Goal: Task Accomplishment & Management: Complete application form

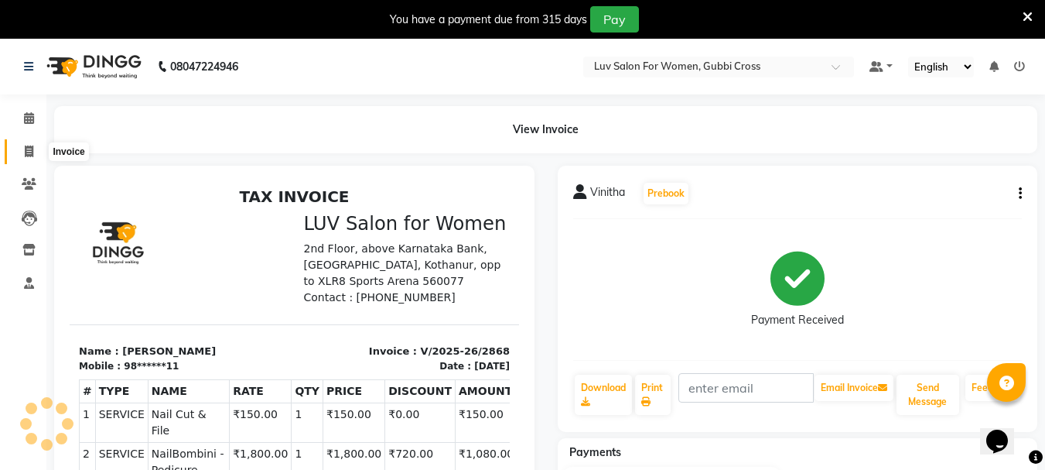
click at [36, 156] on span at bounding box center [28, 152] width 27 height 18
select select "service"
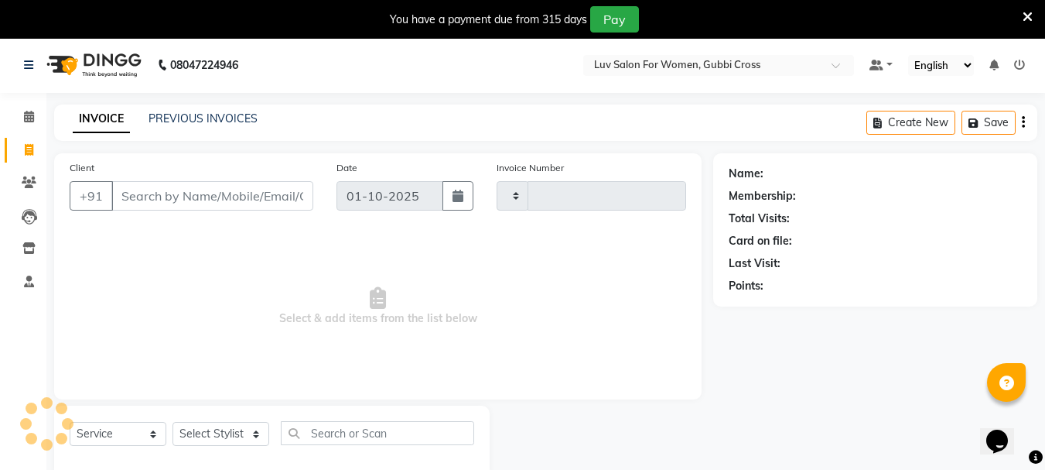
scroll to position [39, 0]
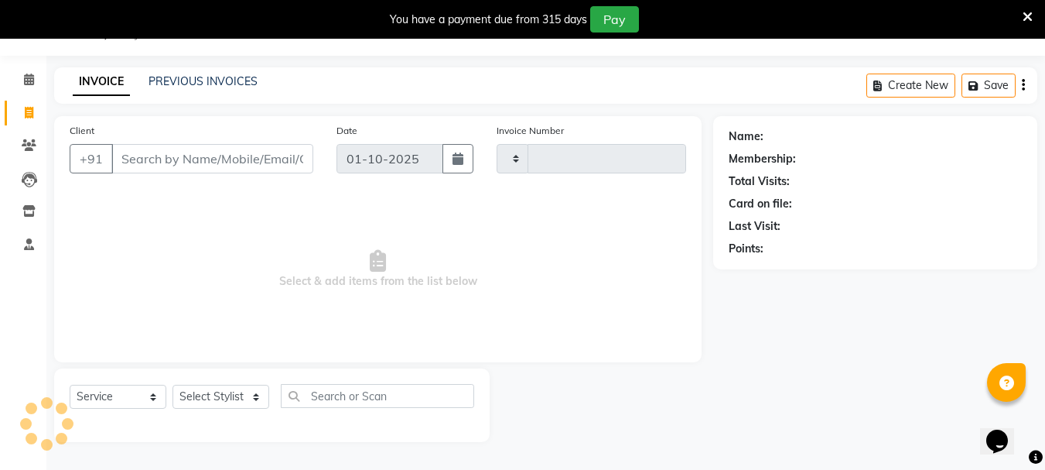
click at [257, 152] on input "Client" at bounding box center [212, 158] width 202 height 29
click at [206, 161] on input "Client" at bounding box center [212, 158] width 202 height 29
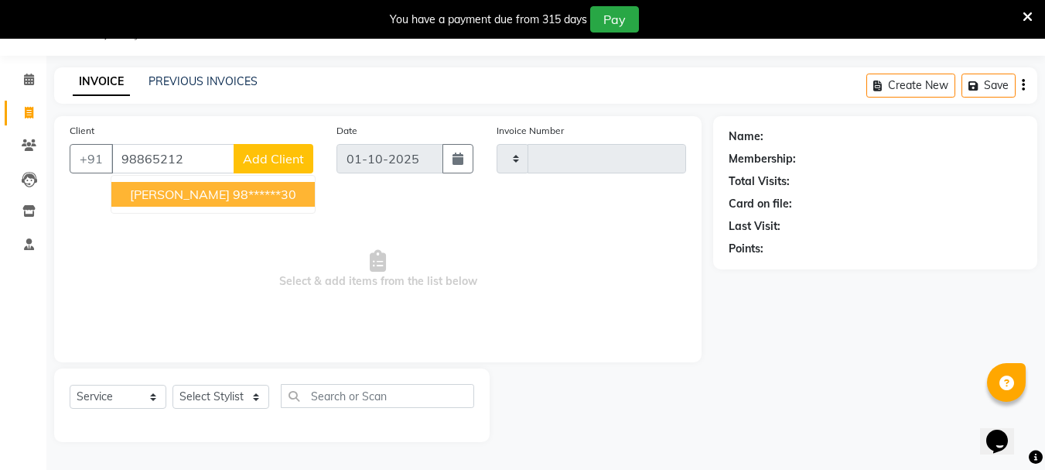
click at [233, 192] on ngb-highlight "98******30" at bounding box center [264, 193] width 63 height 15
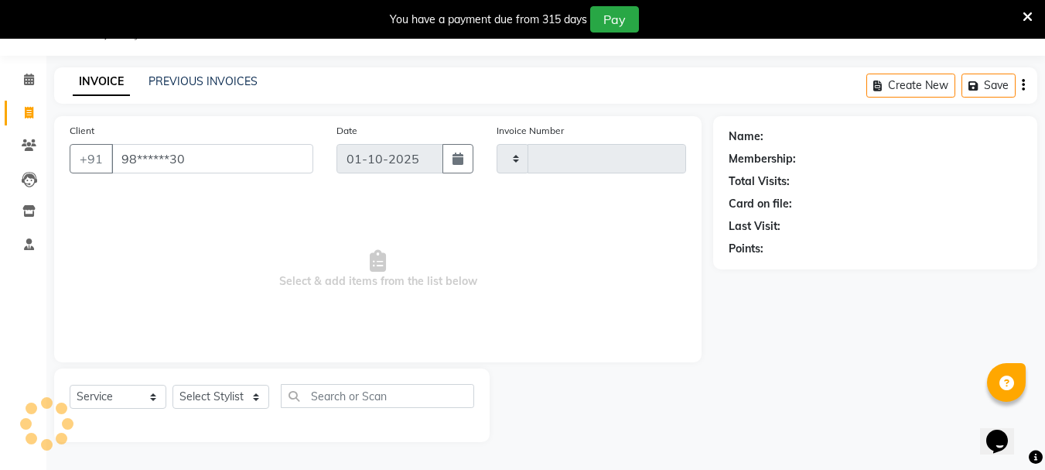
type input "98******30"
select select "1: Object"
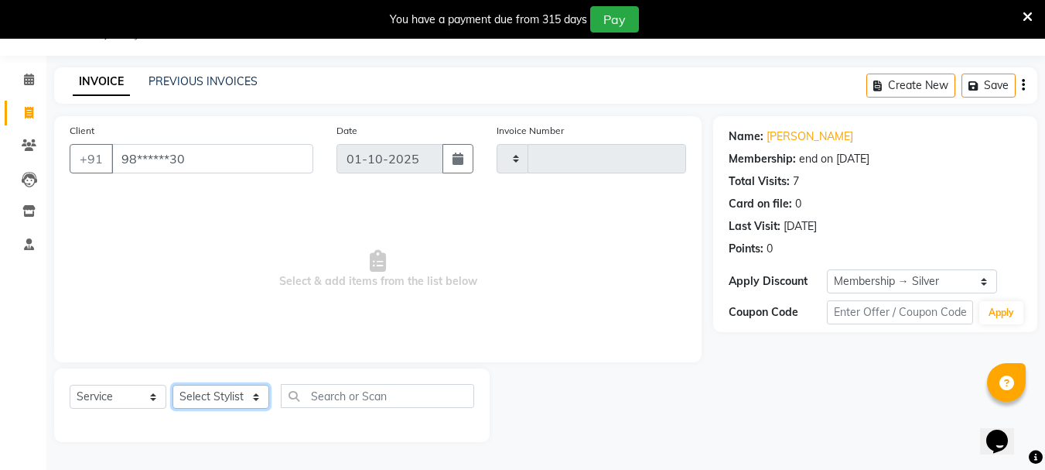
click at [210, 401] on select "Select Stylist [PERSON_NAME] Buati [PERSON_NAME] Hriatpuii [PERSON_NAME] Kimi L…" at bounding box center [221, 397] width 97 height 24
select select "71440"
click at [173, 385] on select "Select Stylist [PERSON_NAME] Buati [PERSON_NAME] Hriatpuii [PERSON_NAME] Kimi L…" at bounding box center [221, 397] width 97 height 24
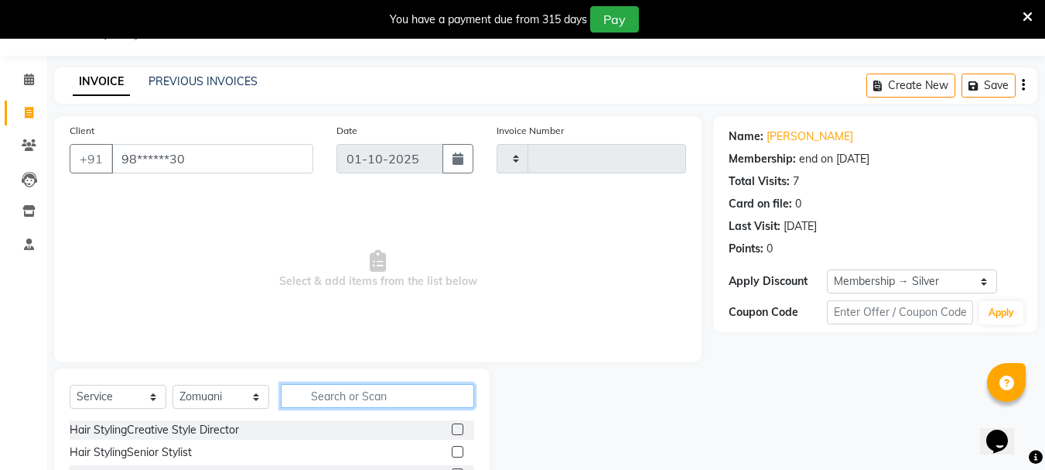
click at [354, 397] on input "text" at bounding box center [377, 396] width 193 height 24
type input "PED"
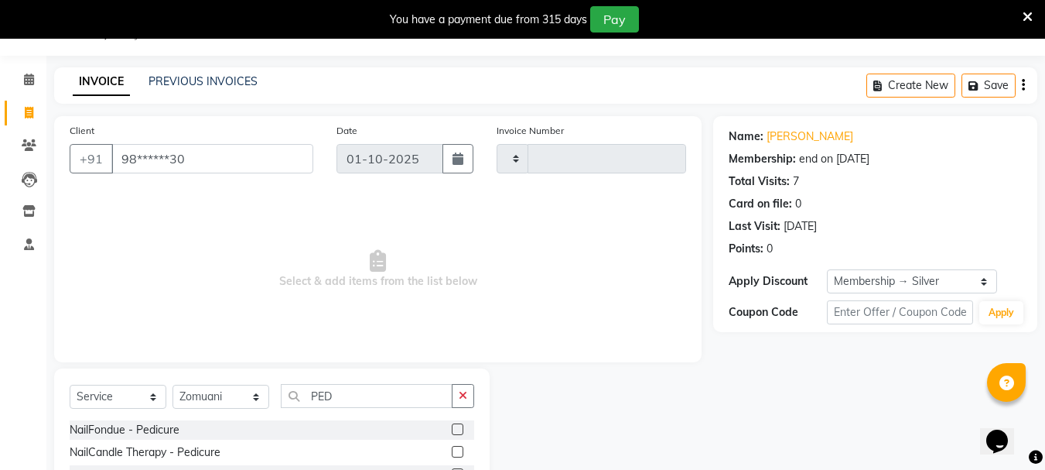
click at [452, 432] on label at bounding box center [458, 429] width 12 height 12
click at [452, 432] on input "checkbox" at bounding box center [457, 430] width 10 height 10
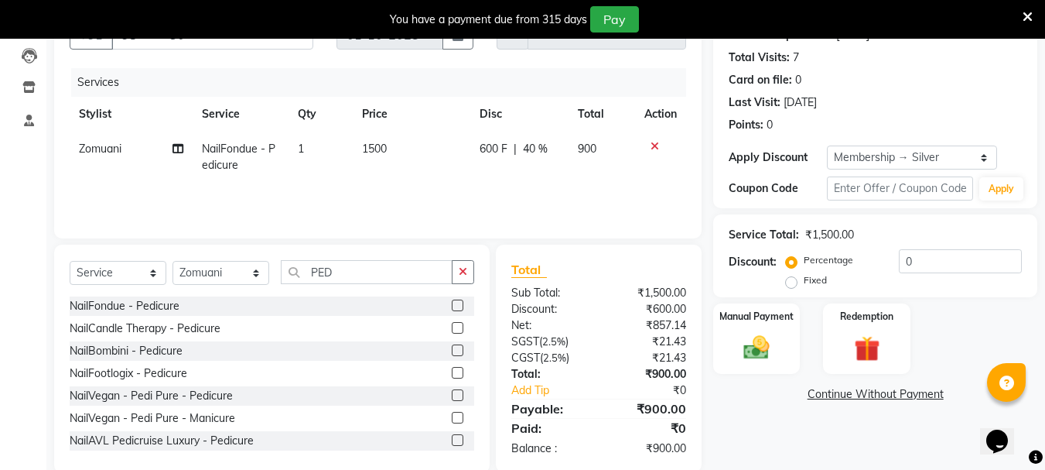
scroll to position [189, 0]
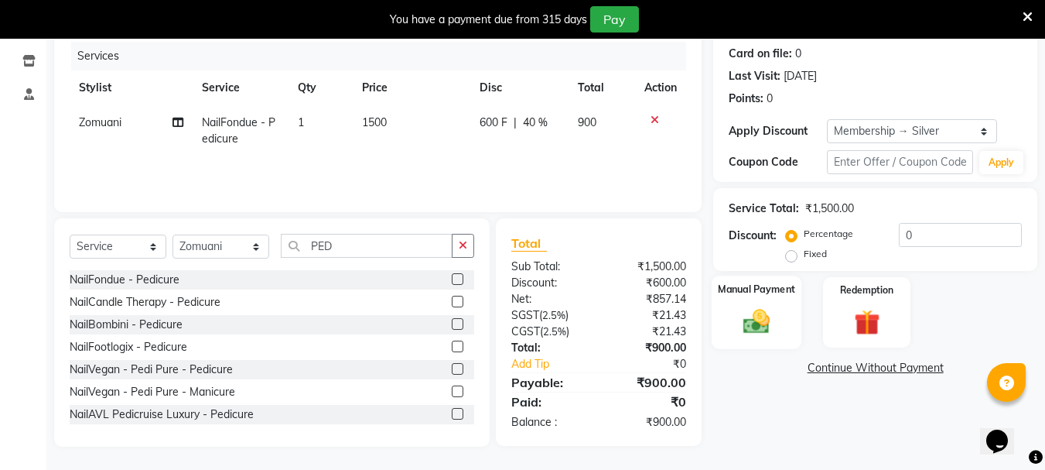
click at [792, 328] on div "Manual Payment" at bounding box center [757, 312] width 91 height 74
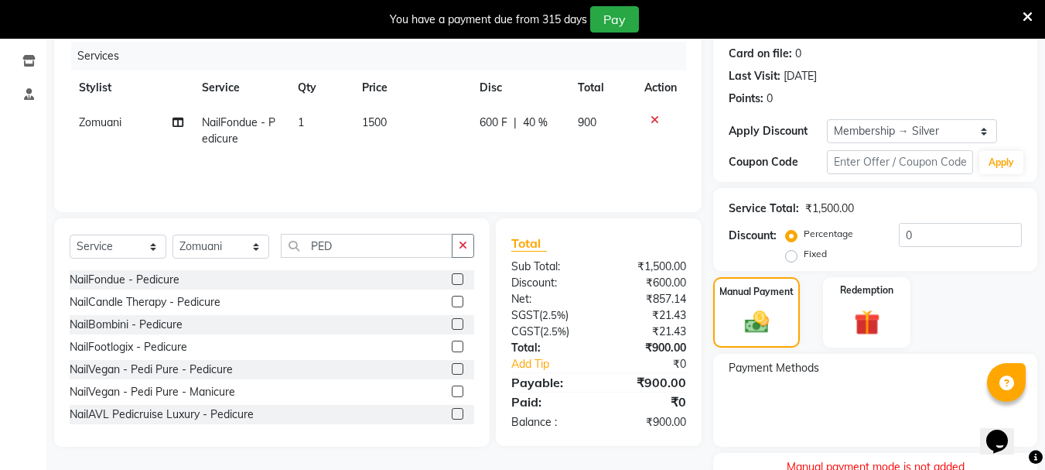
scroll to position [255, 0]
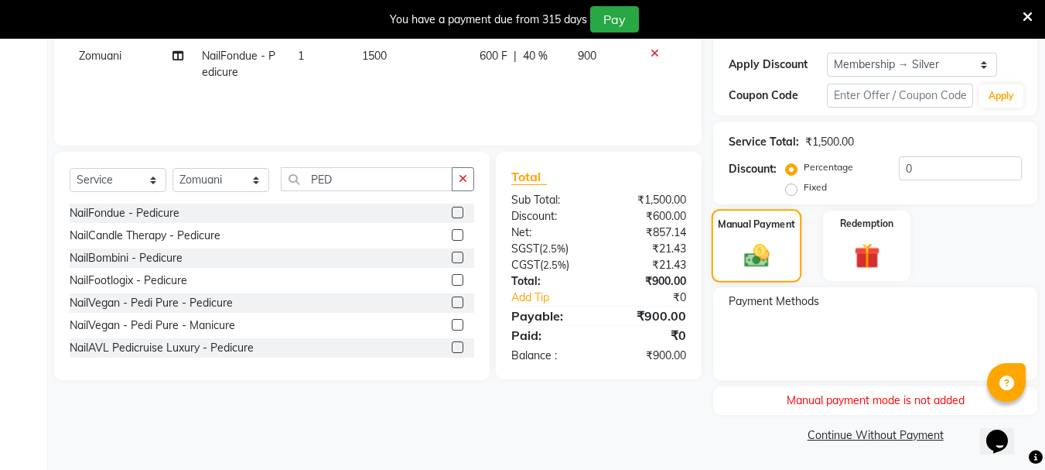
drag, startPoint x: 755, startPoint y: 255, endPoint x: 752, endPoint y: 280, distance: 25.7
click at [753, 255] on img at bounding box center [757, 255] width 41 height 29
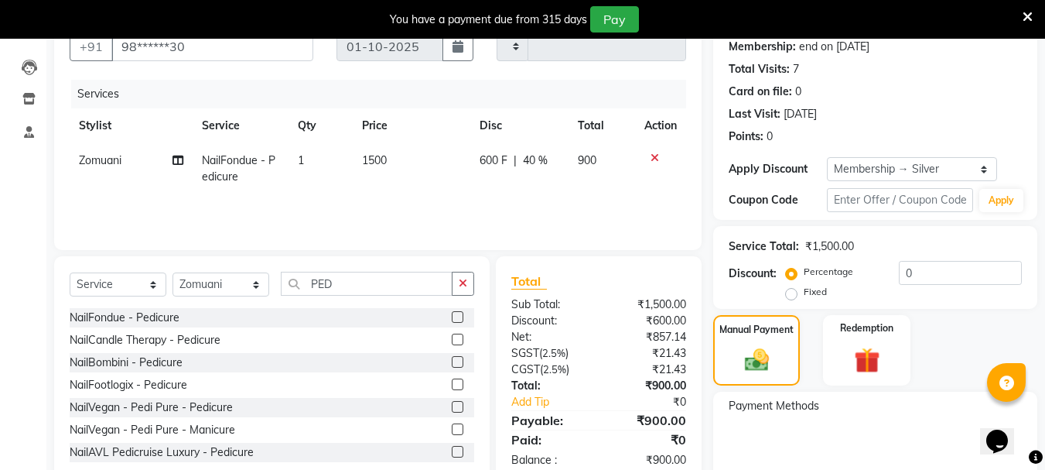
scroll to position [155, 0]
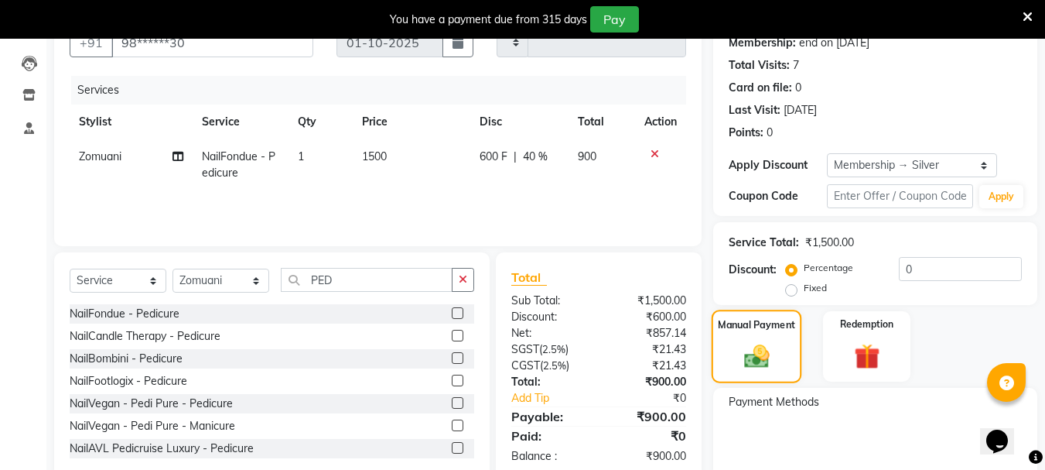
click at [754, 337] on div "Manual Payment" at bounding box center [757, 346] width 91 height 74
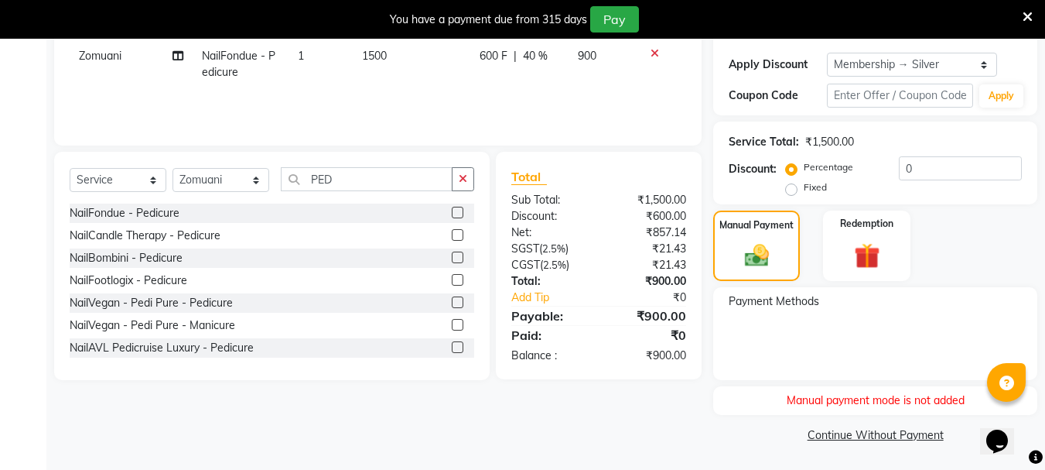
click at [867, 402] on div "Manual payment mode is not added" at bounding box center [875, 400] width 324 height 29
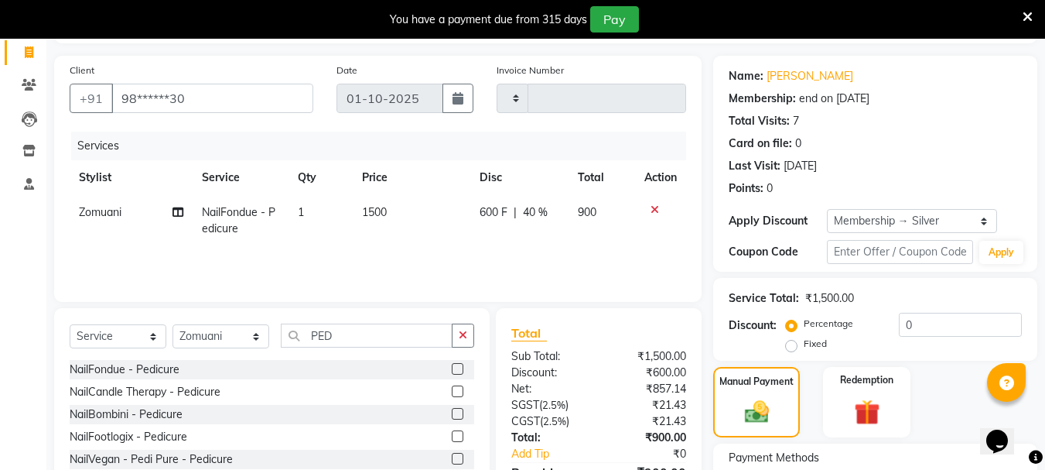
scroll to position [23, 0]
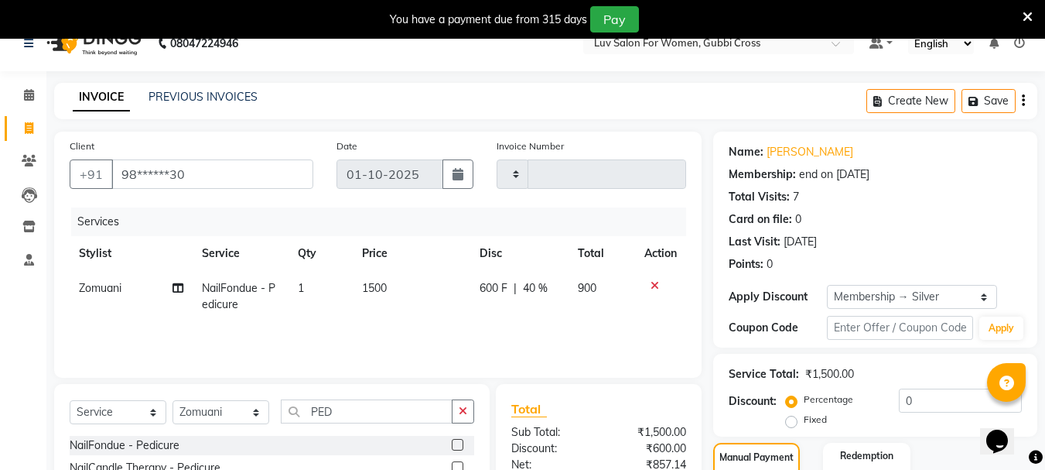
click at [655, 283] on icon at bounding box center [655, 285] width 9 height 11
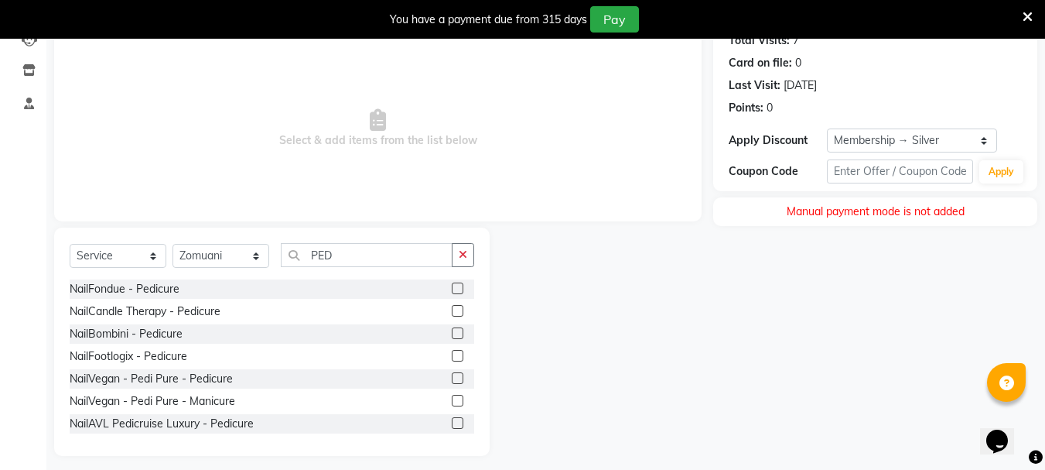
scroll to position [189, 0]
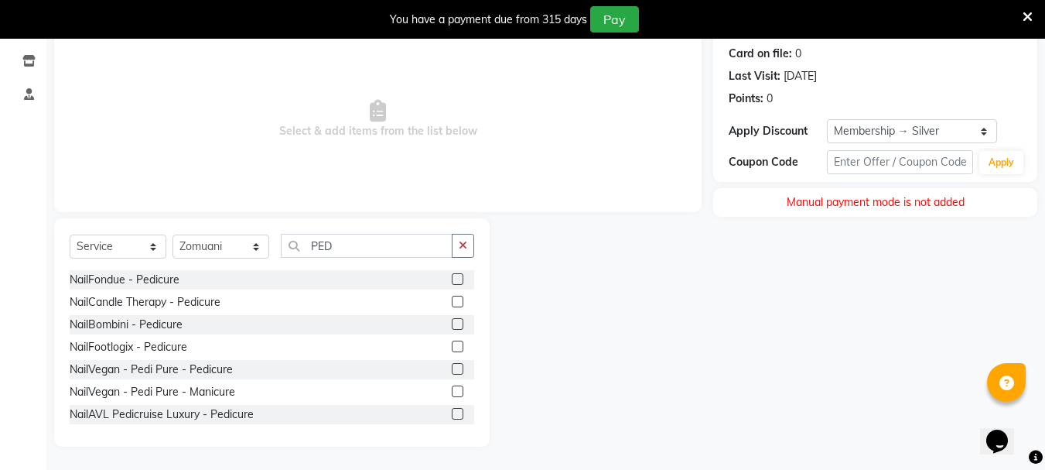
click at [452, 276] on label at bounding box center [458, 279] width 12 height 12
click at [452, 276] on input "checkbox" at bounding box center [457, 280] width 10 height 10
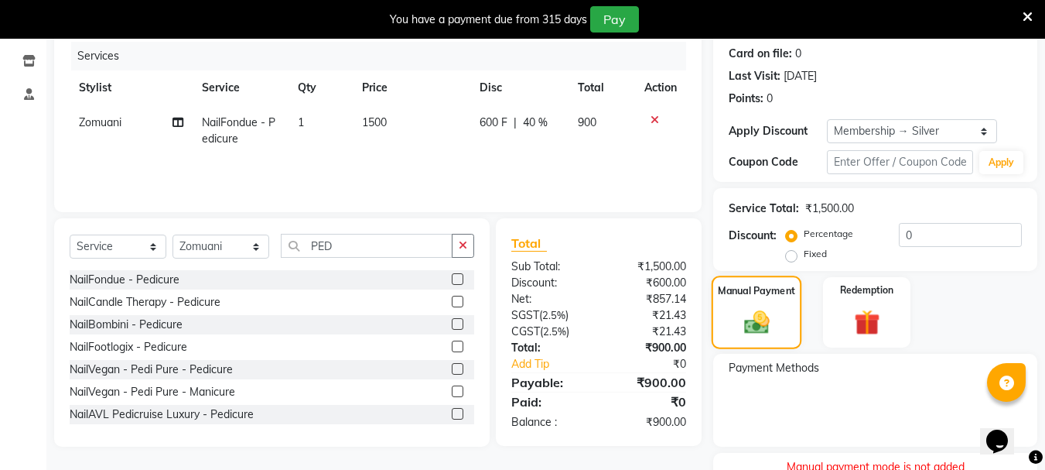
click at [740, 306] on div "Manual Payment" at bounding box center [757, 312] width 91 height 74
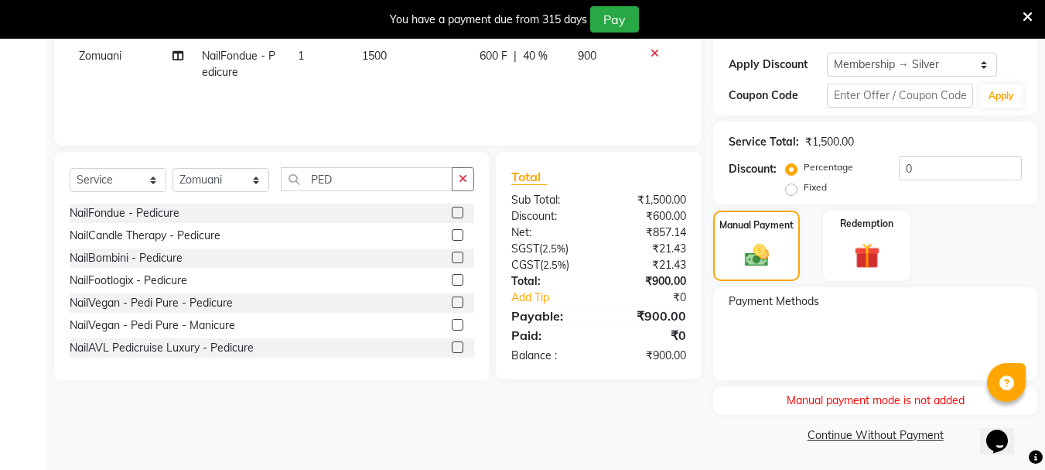
click at [826, 433] on link "Continue Without Payment" at bounding box center [875, 435] width 318 height 16
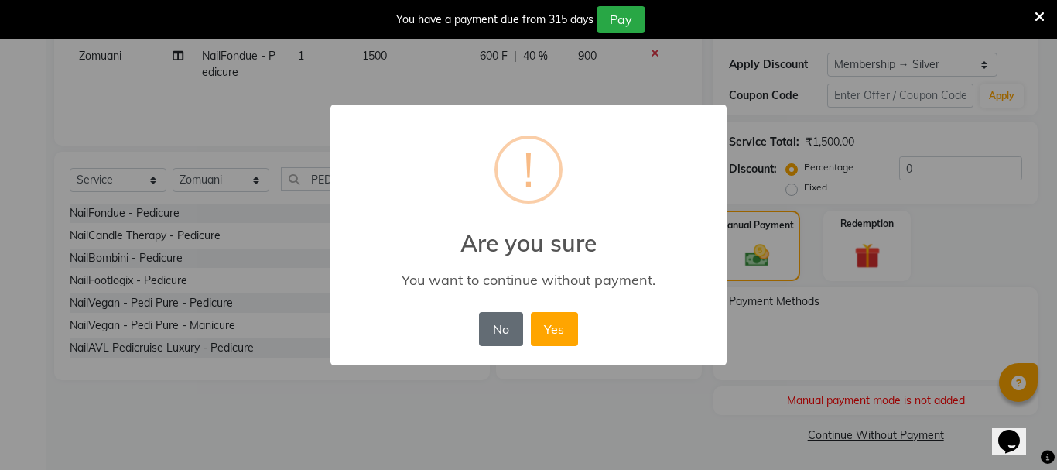
click at [501, 333] on button "No" at bounding box center [500, 329] width 43 height 34
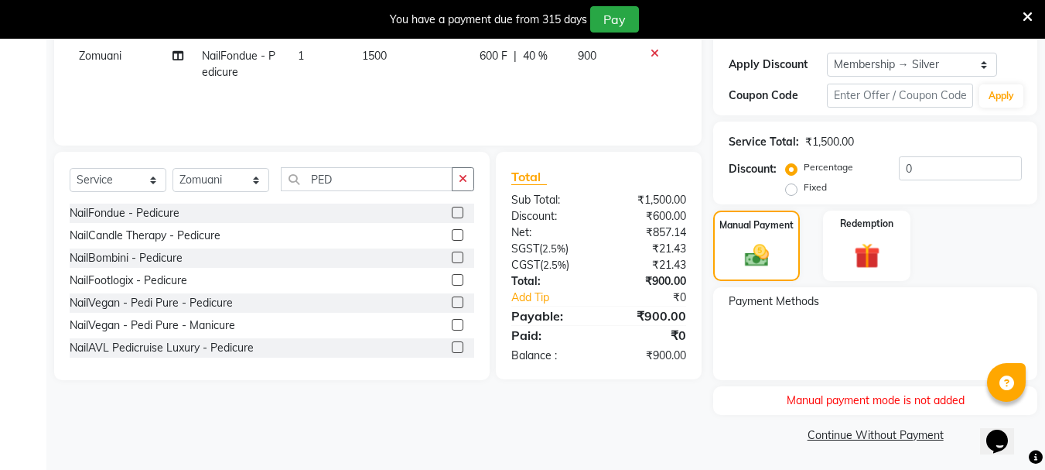
click at [830, 398] on div "Manual payment mode is not added" at bounding box center [875, 400] width 324 height 29
click at [452, 214] on label at bounding box center [458, 213] width 12 height 12
click at [452, 214] on input "checkbox" at bounding box center [457, 213] width 10 height 10
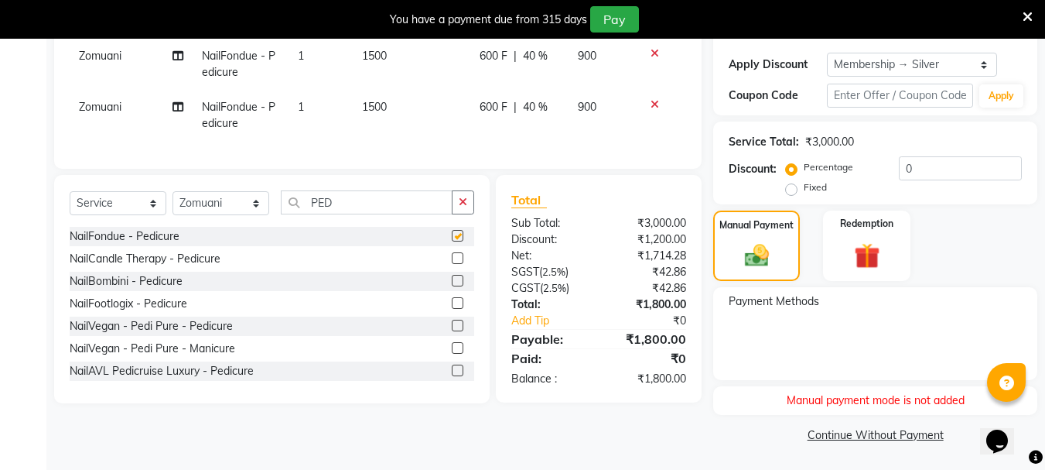
checkbox input "false"
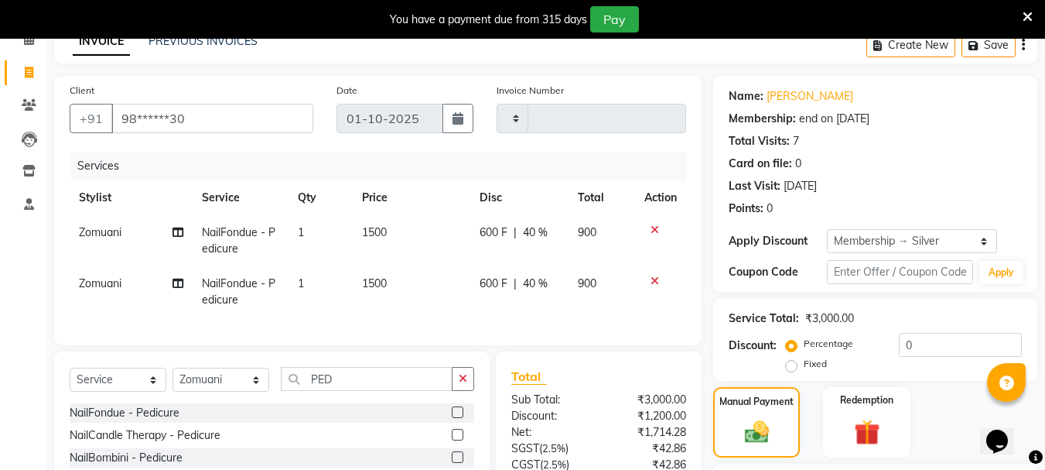
scroll to position [23, 0]
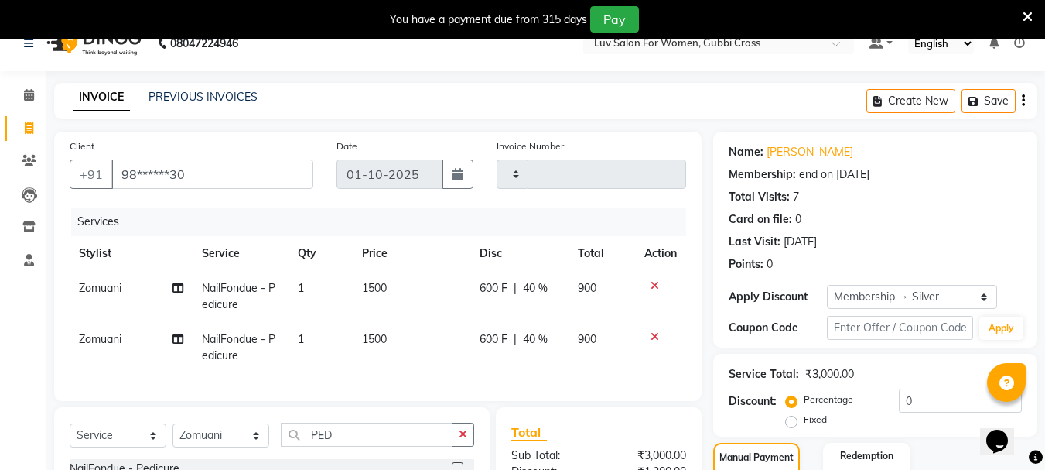
click at [654, 285] on icon at bounding box center [655, 285] width 9 height 11
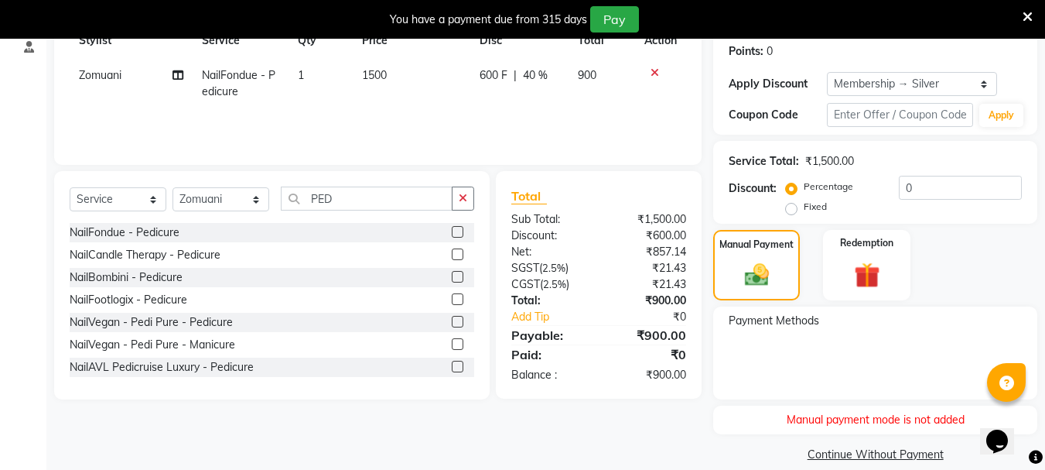
scroll to position [255, 0]
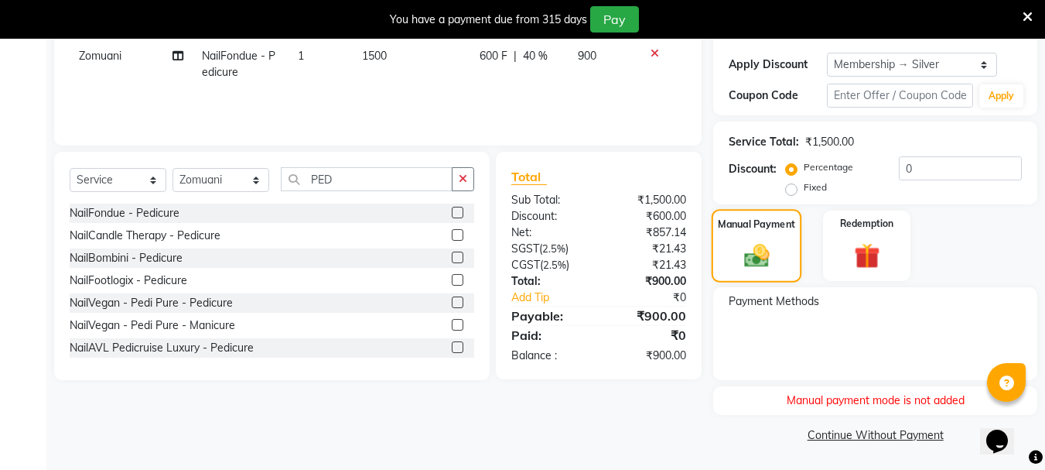
click at [745, 257] on img at bounding box center [757, 255] width 41 height 29
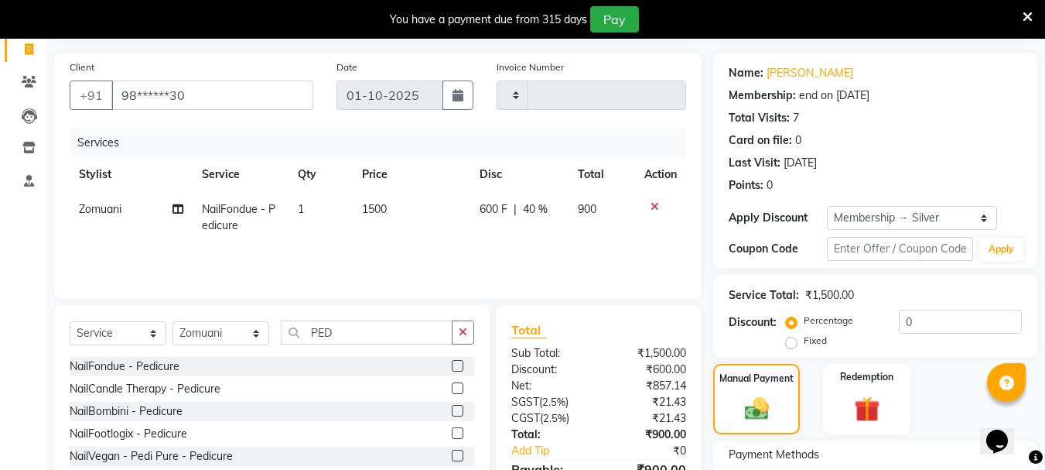
scroll to position [0, 0]
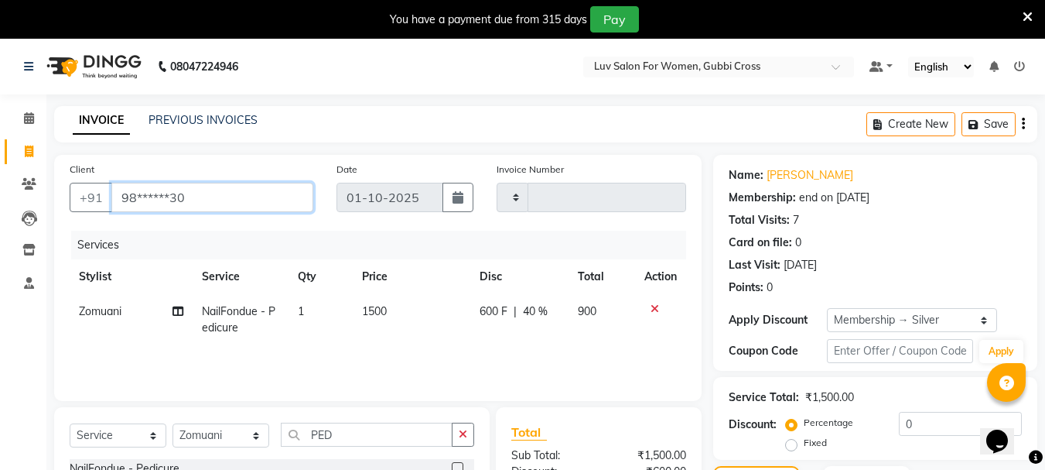
click at [210, 202] on input "98******30" at bounding box center [212, 197] width 202 height 29
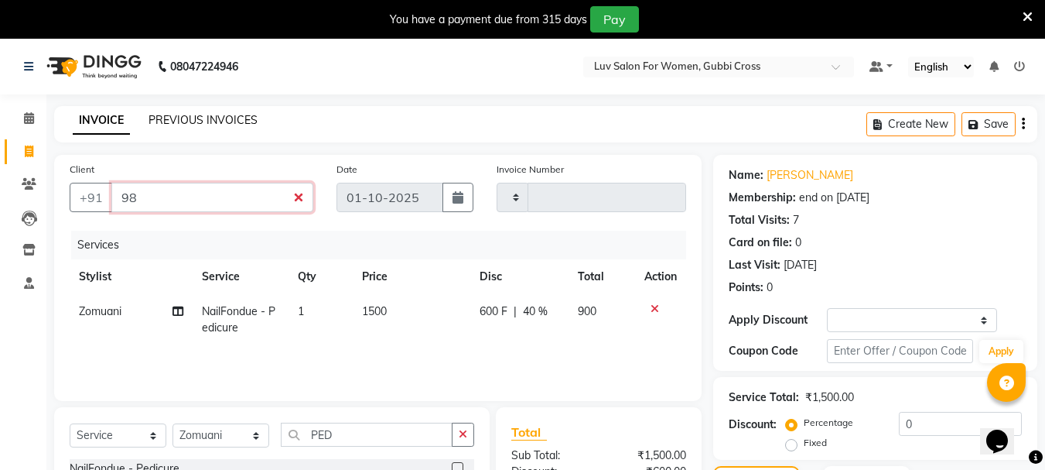
type input "9"
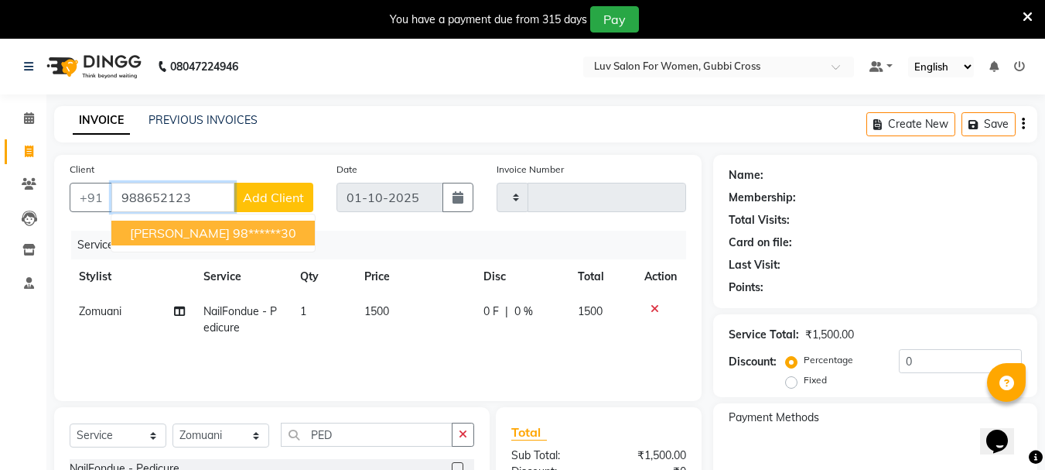
click at [176, 238] on span "[PERSON_NAME]" at bounding box center [180, 232] width 100 height 15
type input "98******30"
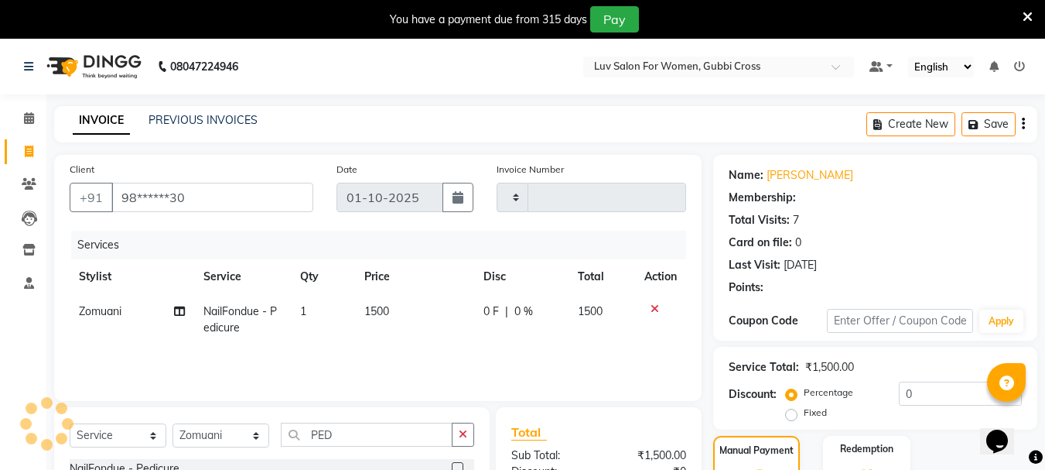
select select "1: Object"
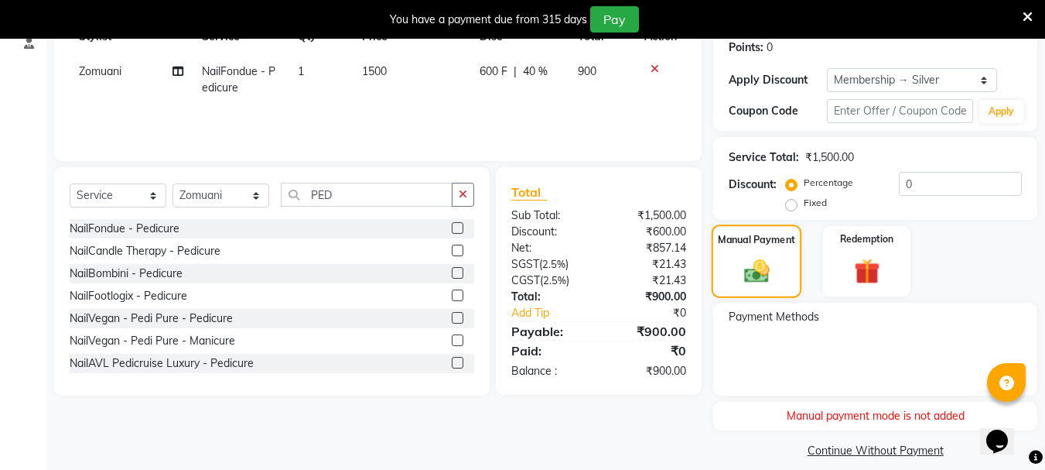
scroll to position [255, 0]
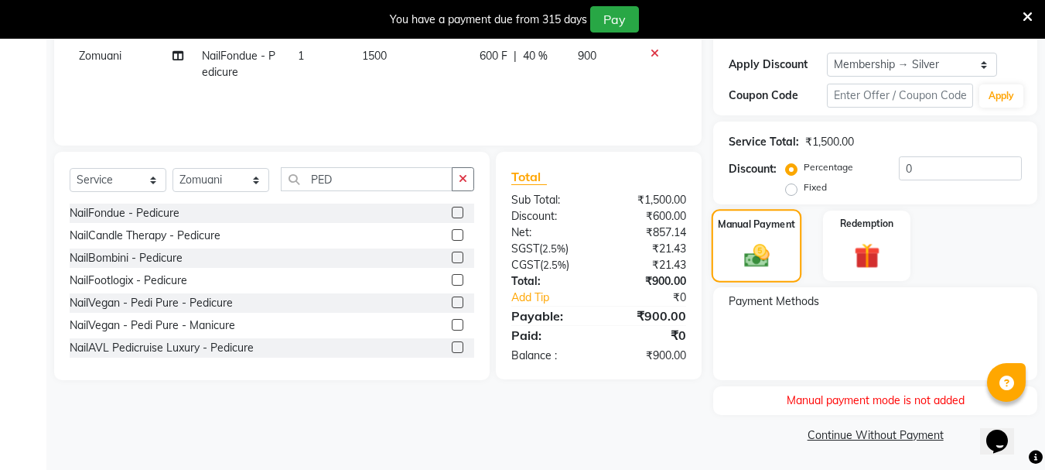
click at [759, 261] on img at bounding box center [757, 255] width 41 height 29
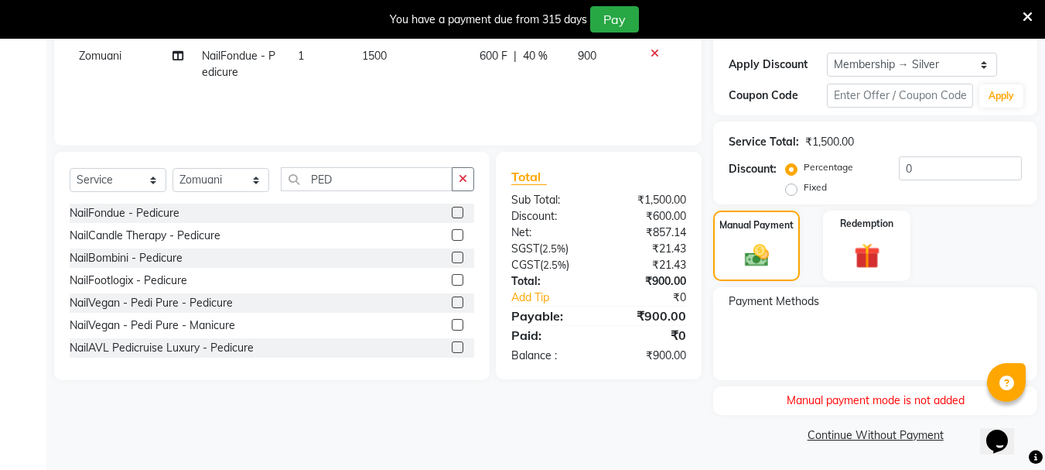
scroll to position [178, 0]
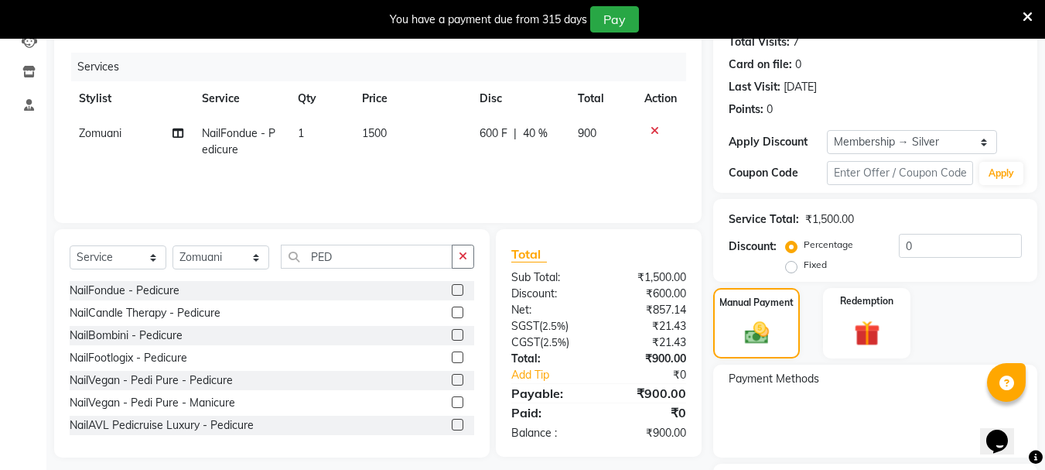
click at [500, 162] on td "600 F | 40 %" at bounding box center [519, 141] width 99 height 51
select select "71440"
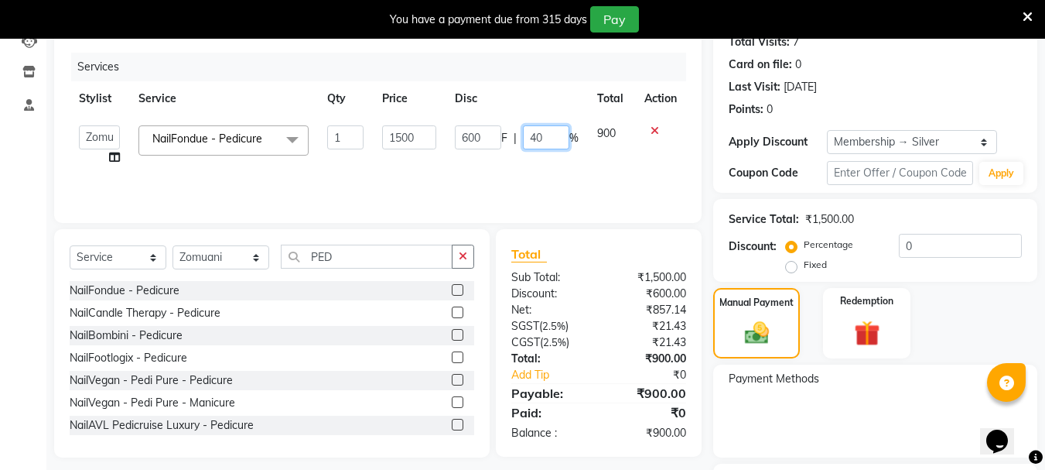
click at [549, 135] on input "40" at bounding box center [546, 137] width 46 height 24
type input "4"
type input "40"
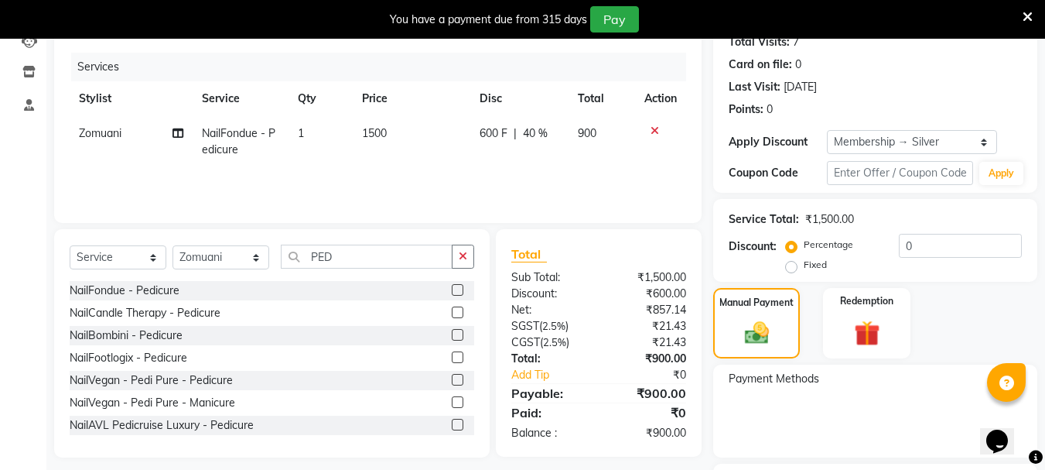
click at [474, 180] on div "Services Stylist Service Qty Price Disc Total Action Zomuani NailFondue - Pedic…" at bounding box center [378, 130] width 617 height 155
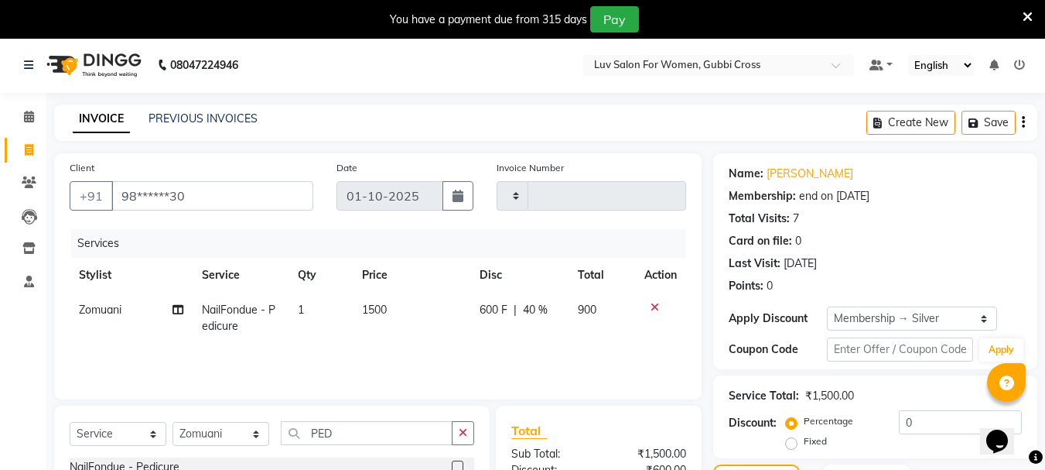
scroll to position [0, 0]
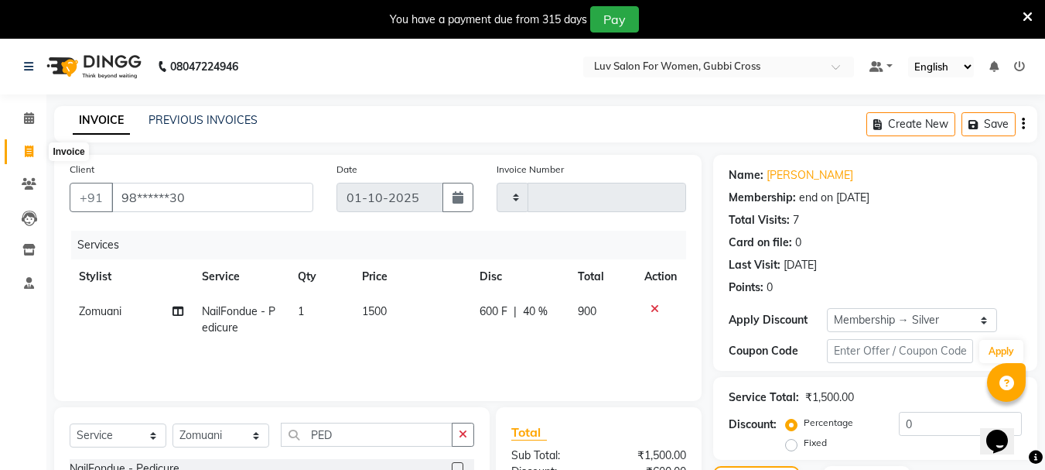
click at [30, 152] on icon at bounding box center [29, 151] width 9 height 12
select select "7221"
select select "service"
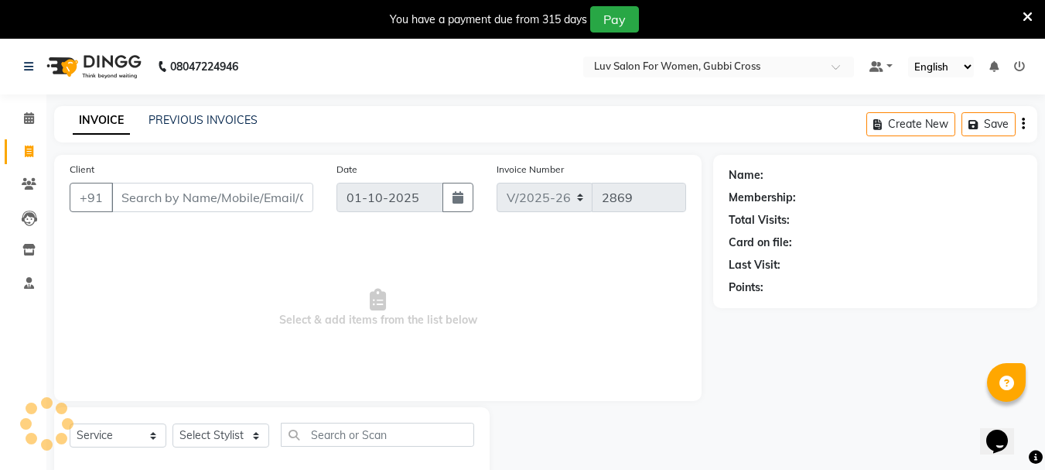
scroll to position [39, 0]
